Goal: Task Accomplishment & Management: Use online tool/utility

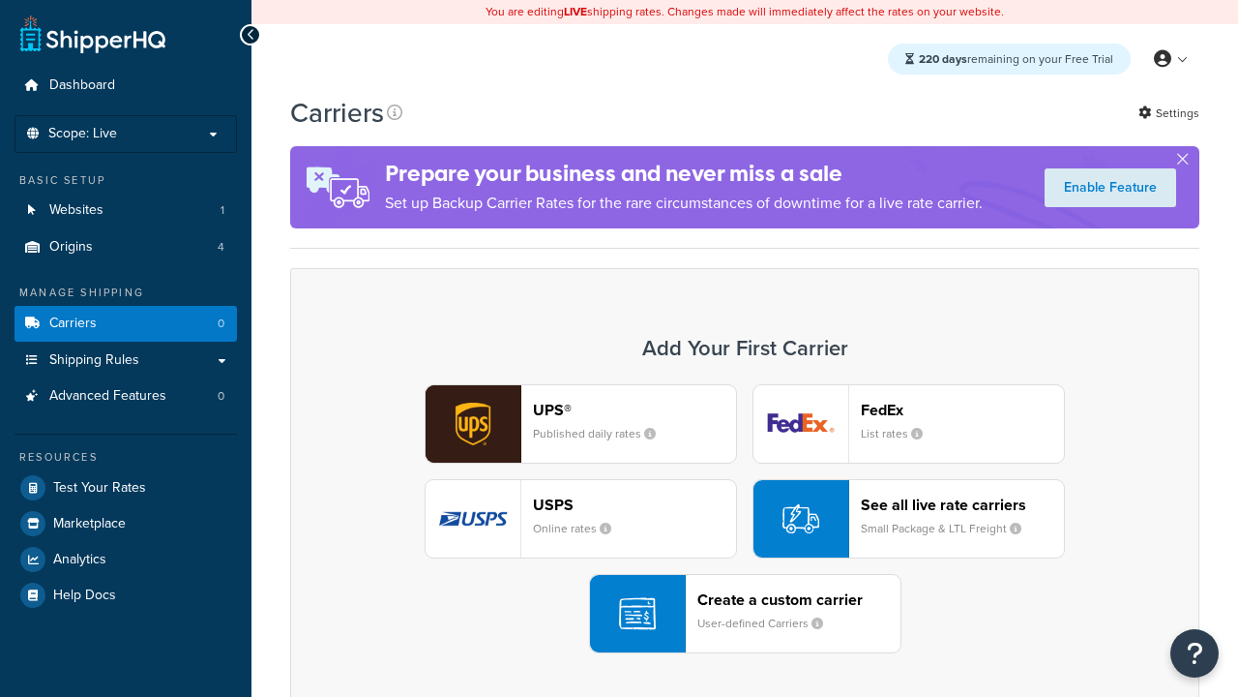
click at [745, 613] on div "Create a custom carrier User-defined Carriers" at bounding box center [798, 613] width 203 height 46
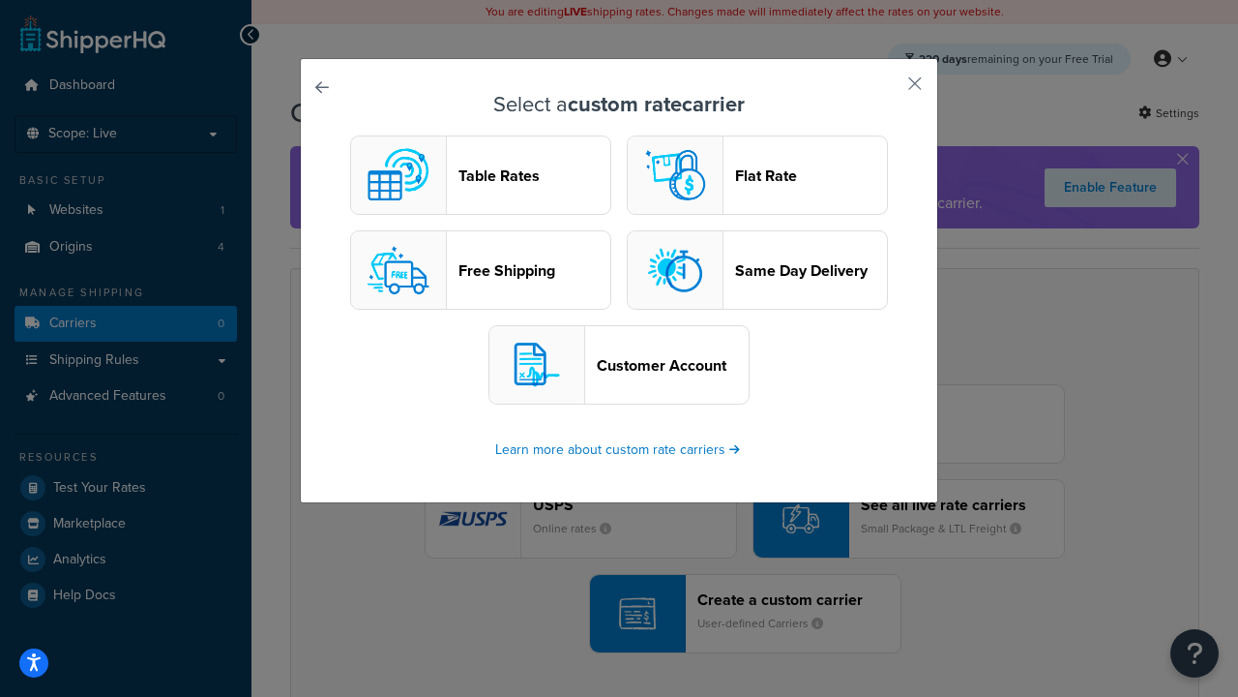
click at [481, 175] on header "Table Rates" at bounding box center [535, 175] width 152 height 18
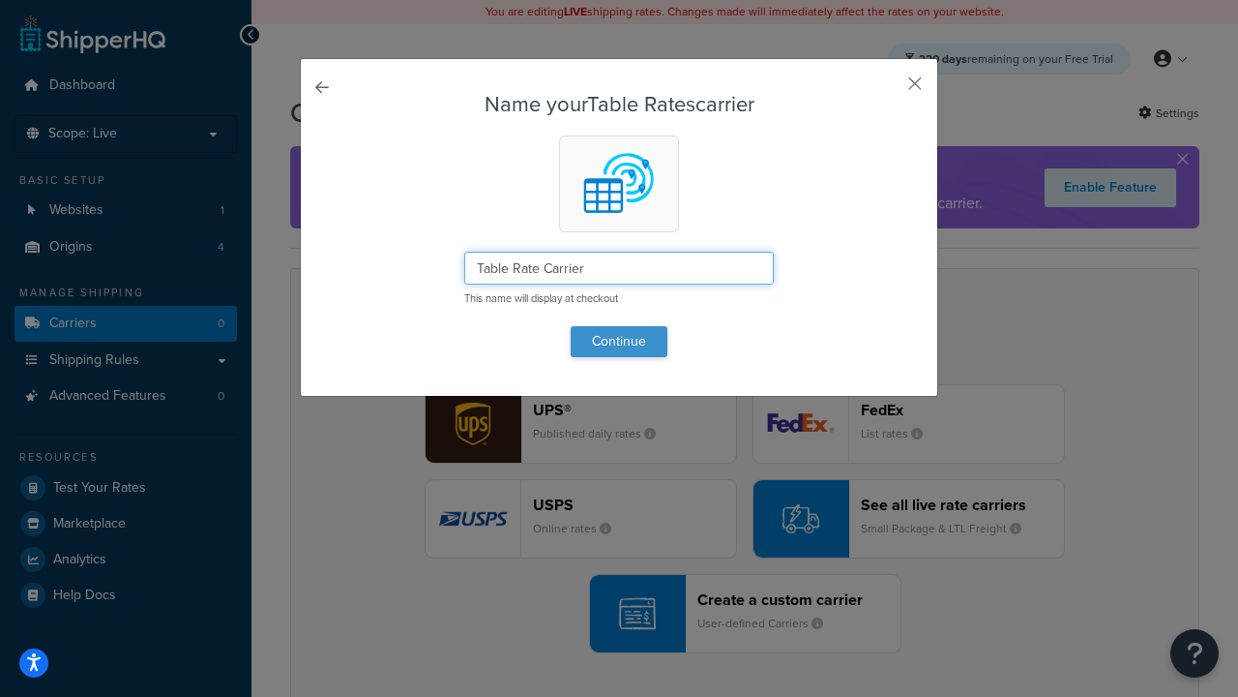
type input "Table Rate Carrier"
click at [619, 341] on button "Continue" at bounding box center [619, 341] width 97 height 31
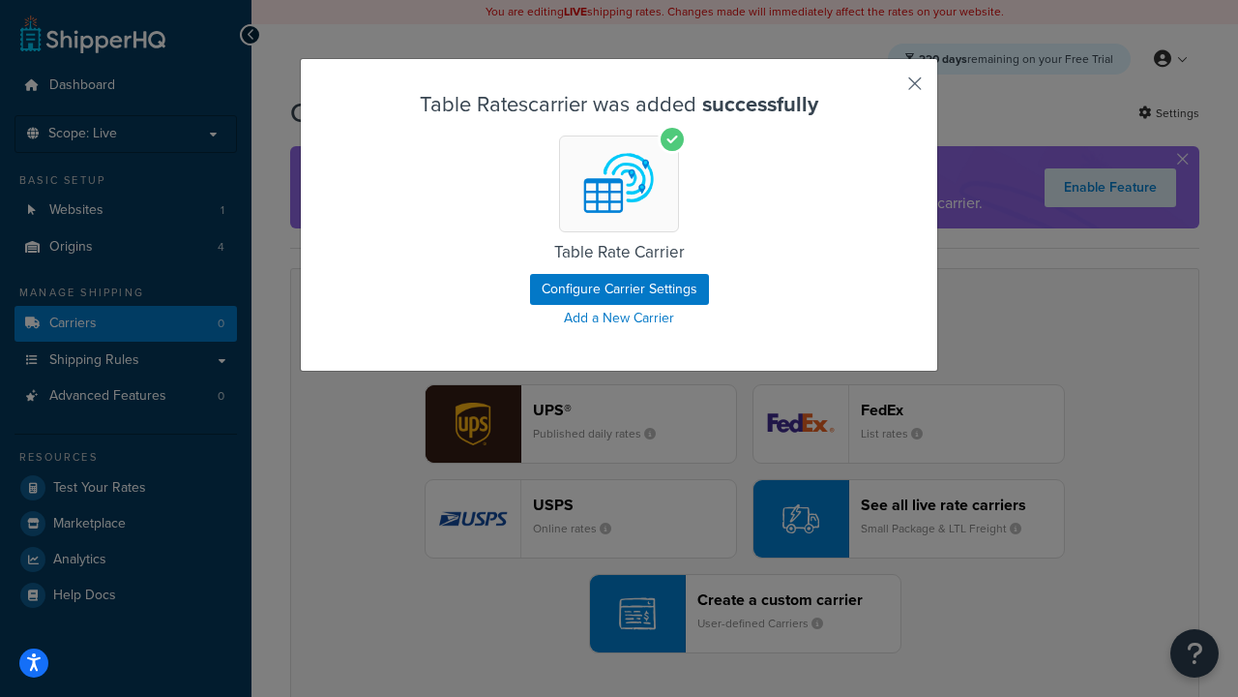
click at [886, 90] on button "button" at bounding box center [886, 90] width 5 height 5
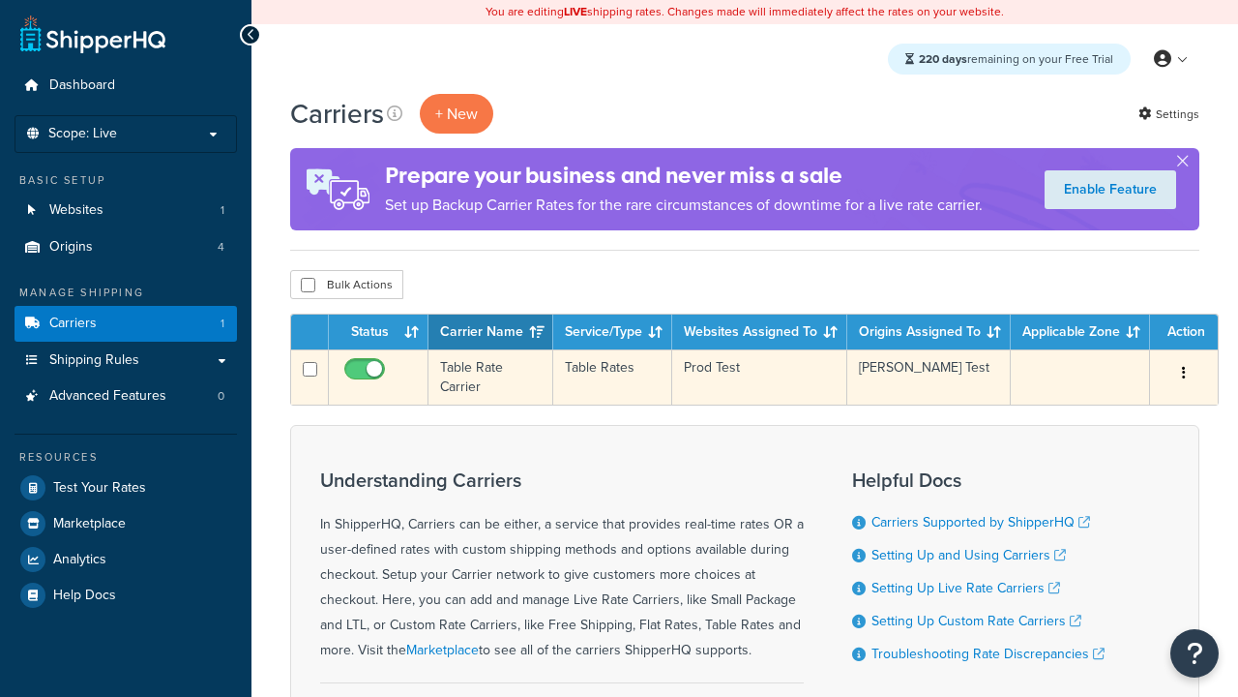
click at [1184, 374] on icon "button" at bounding box center [1184, 373] width 4 height 14
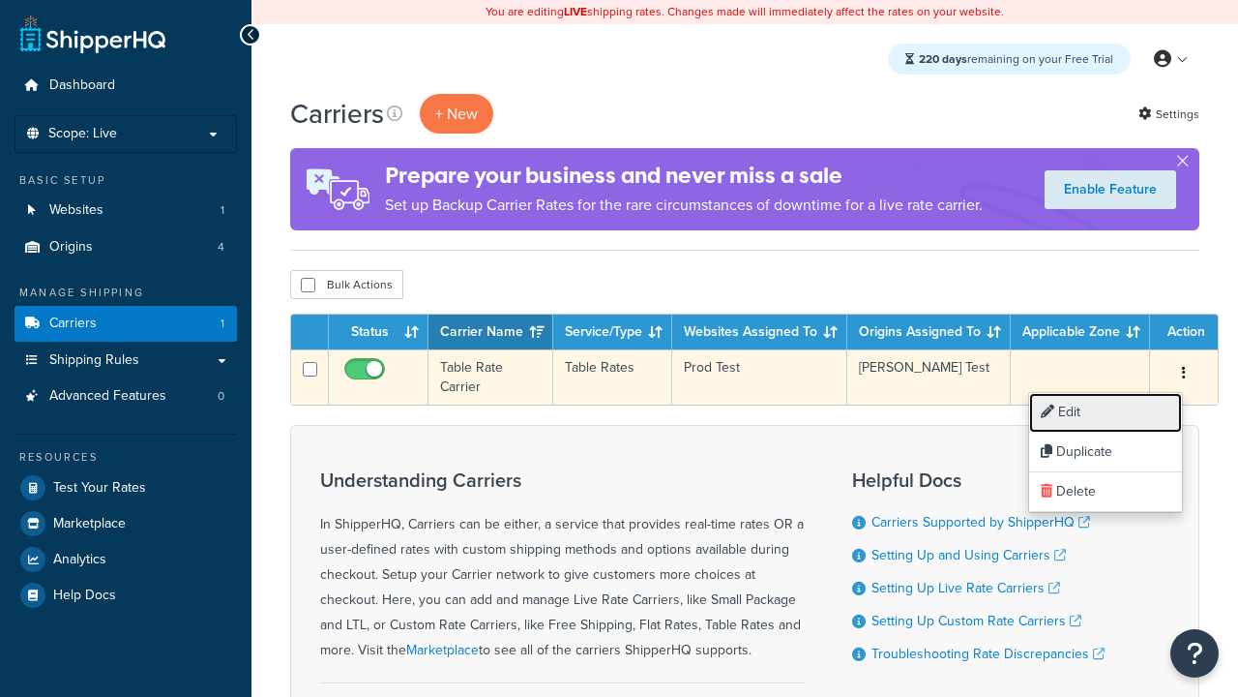
click at [1106, 412] on link "Edit" at bounding box center [1105, 413] width 153 height 40
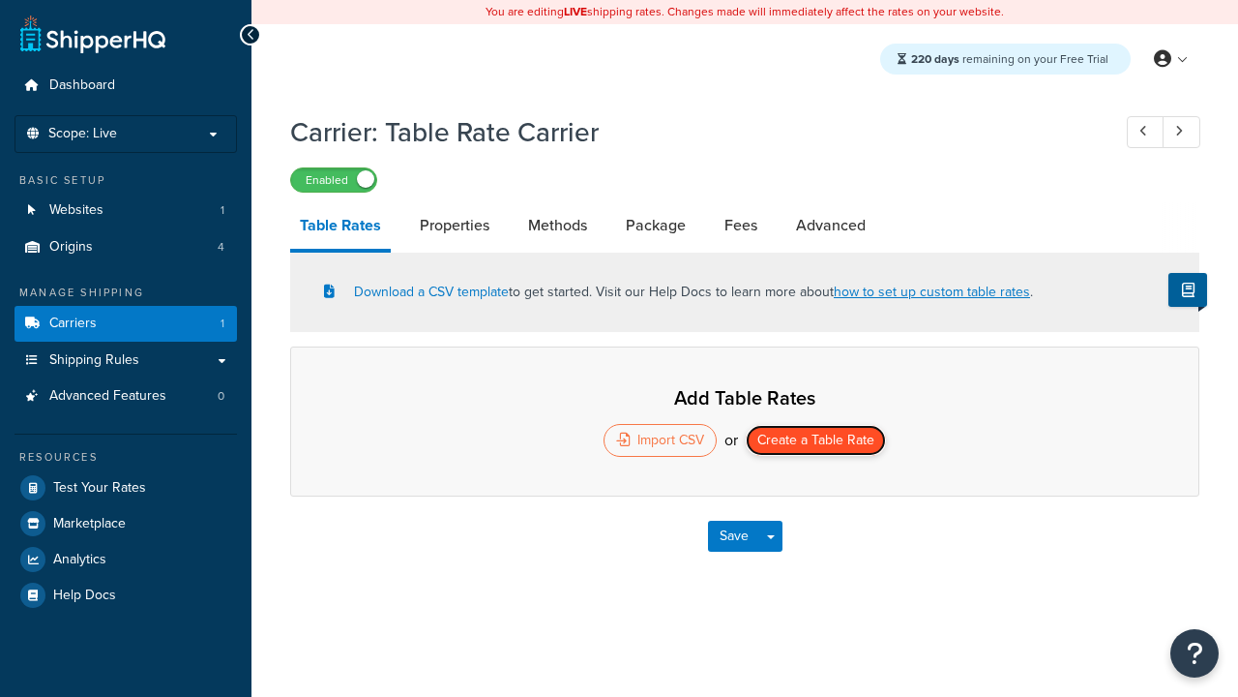
click at [815, 442] on button "Create a Table Rate" at bounding box center [816, 440] width 140 height 31
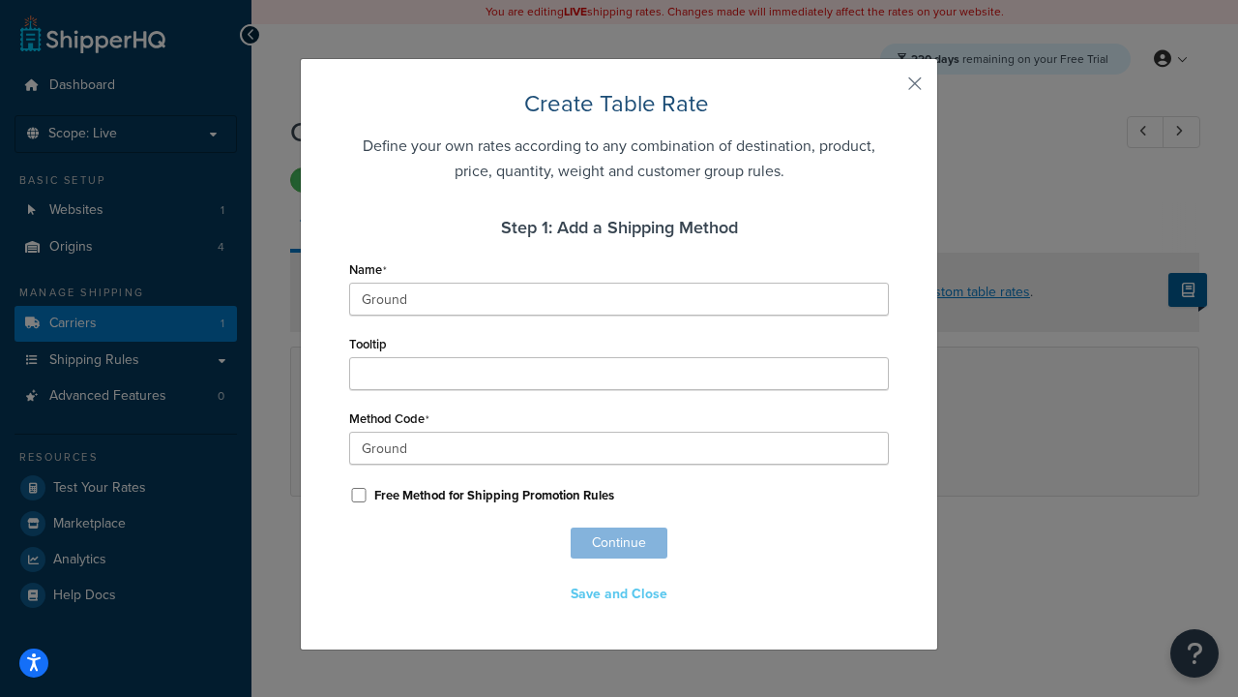
scroll to position [1209, 0]
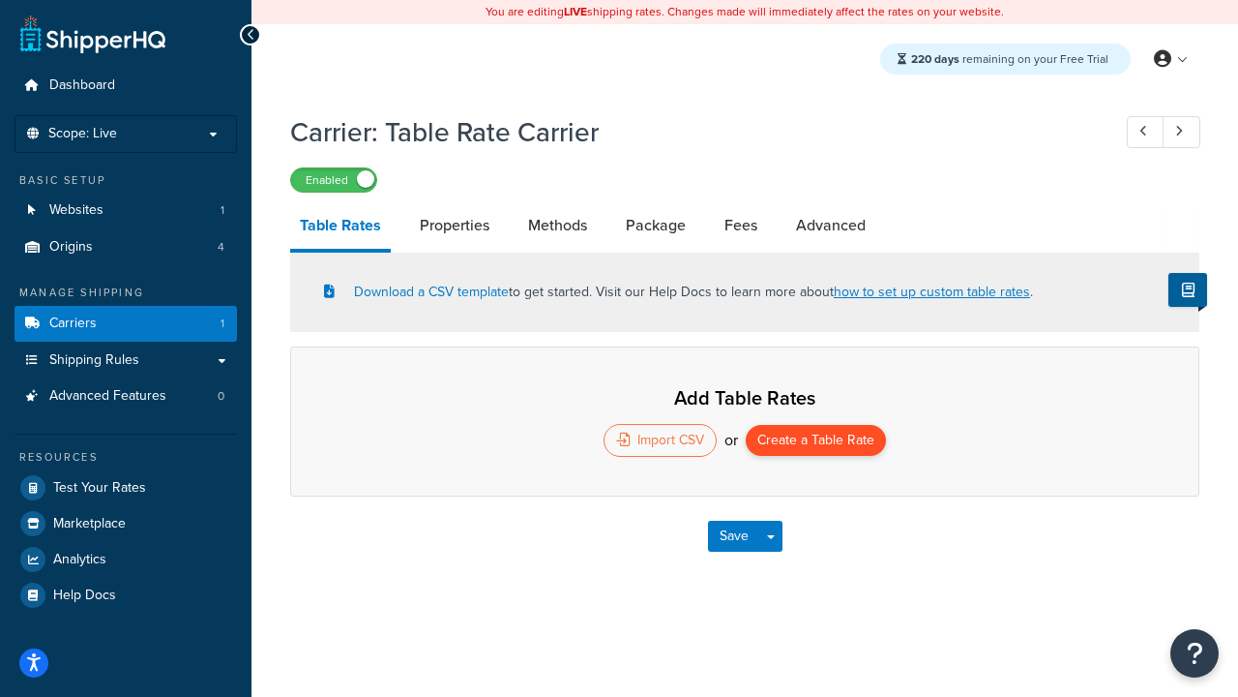
select select "25"
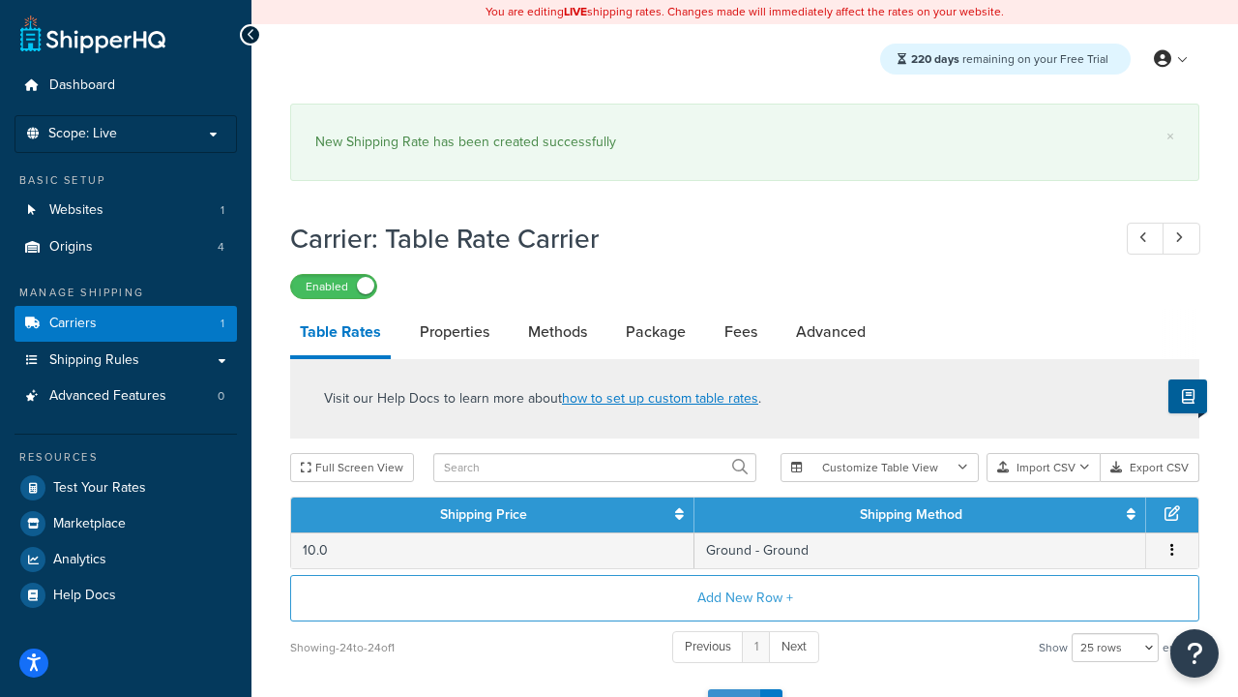
click at [733, 689] on button "Save" at bounding box center [734, 704] width 52 height 31
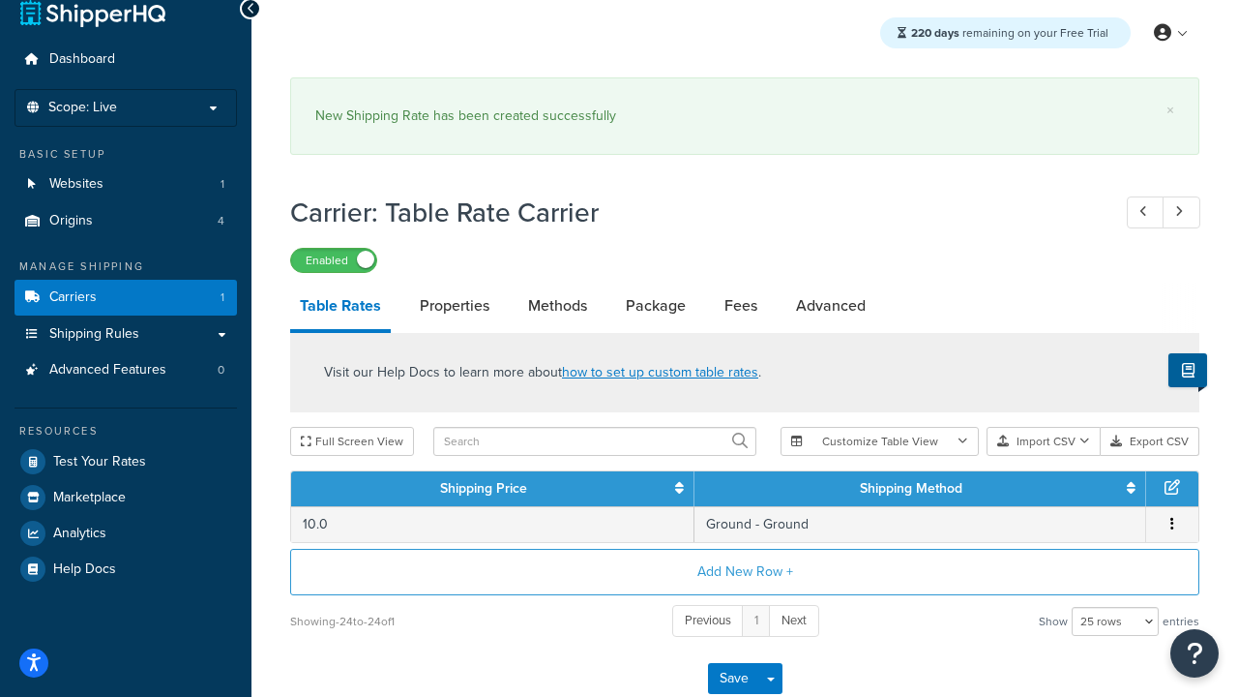
scroll to position [0, 0]
